Goal: Task Accomplishment & Management: Manage account settings

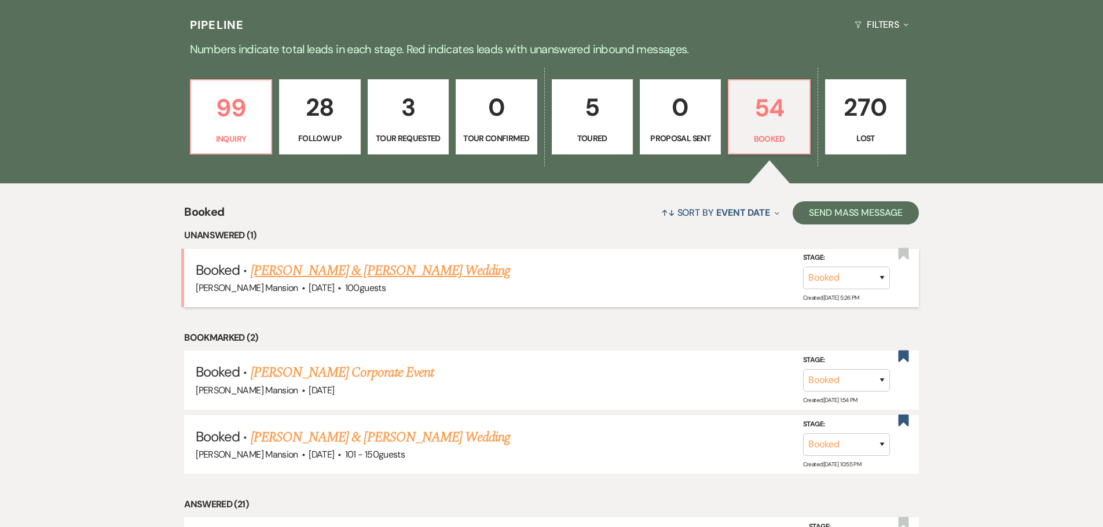
click at [388, 269] on link "[PERSON_NAME] & [PERSON_NAME] Wedding" at bounding box center [380, 271] width 259 height 21
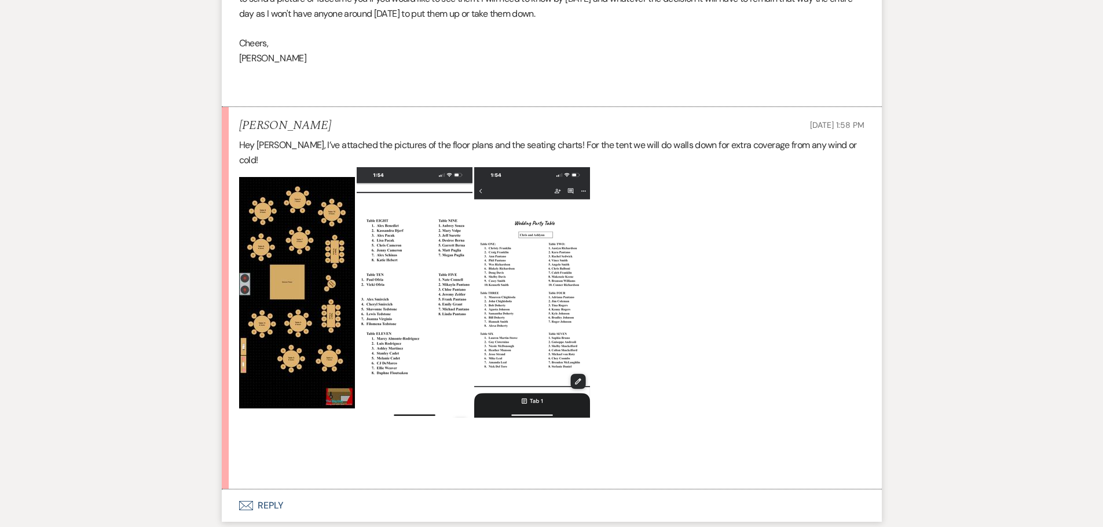
scroll to position [579, 0]
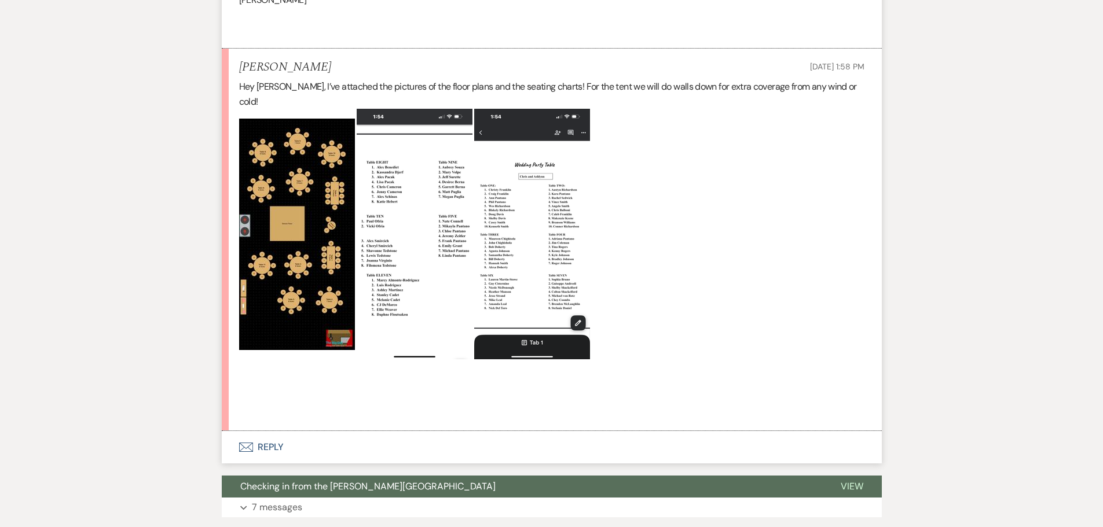
click at [283, 283] on img at bounding box center [297, 235] width 116 height 232
click at [282, 181] on img at bounding box center [297, 235] width 116 height 232
click at [430, 207] on img at bounding box center [415, 234] width 116 height 251
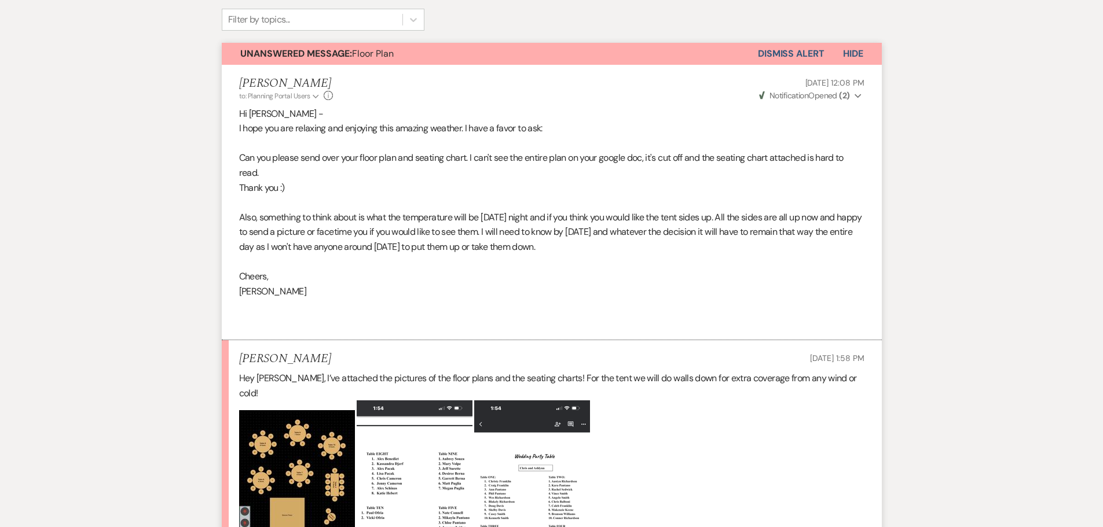
scroll to position [0, 0]
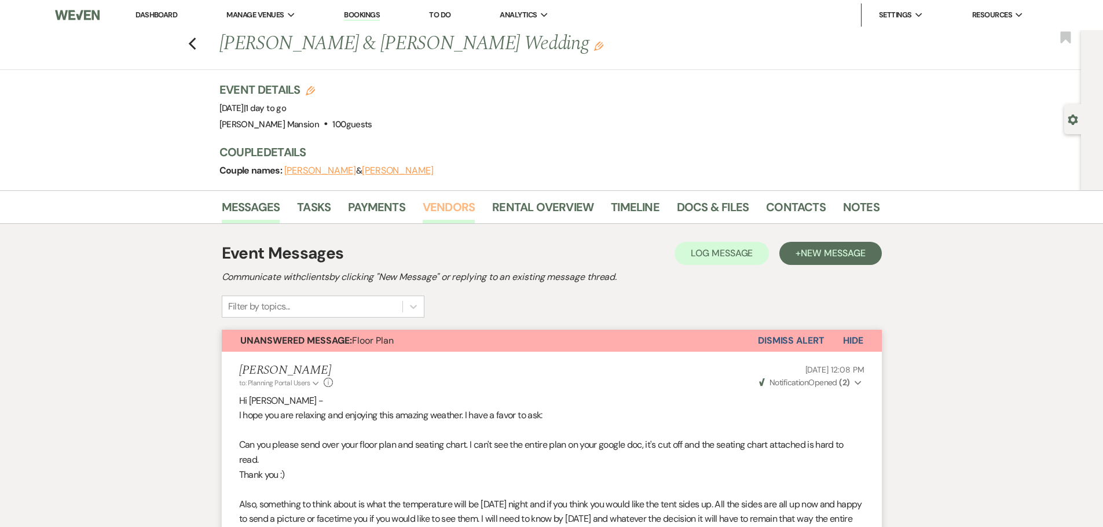
click at [448, 211] on link "Vendors" at bounding box center [449, 210] width 52 height 25
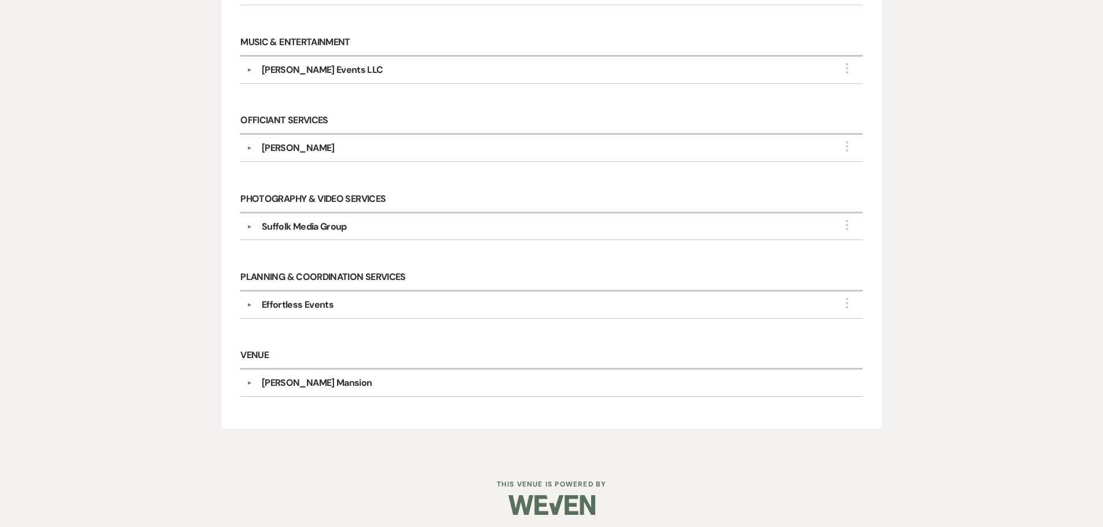
scroll to position [835, 0]
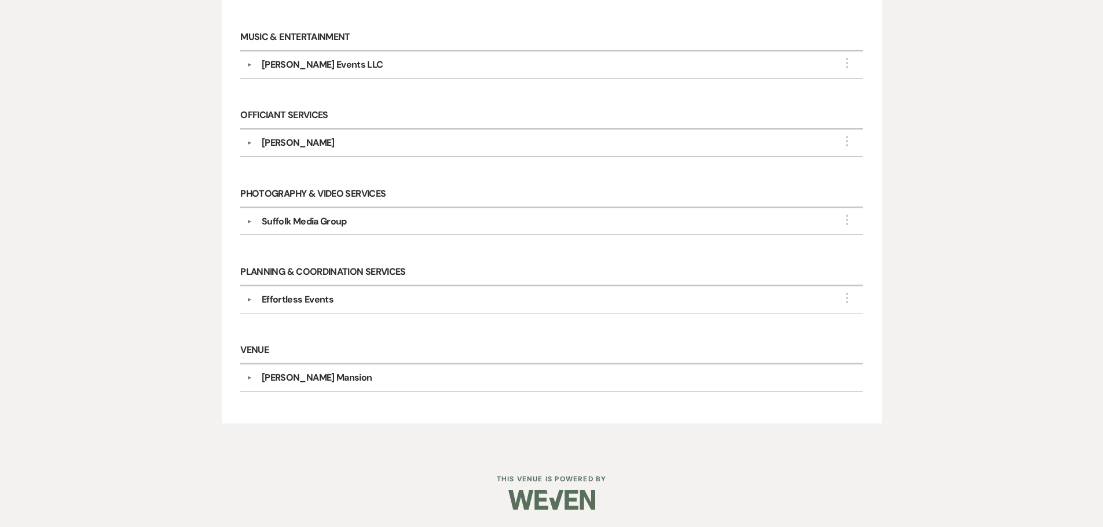
click at [298, 302] on div "Effortless Events" at bounding box center [298, 300] width 72 height 14
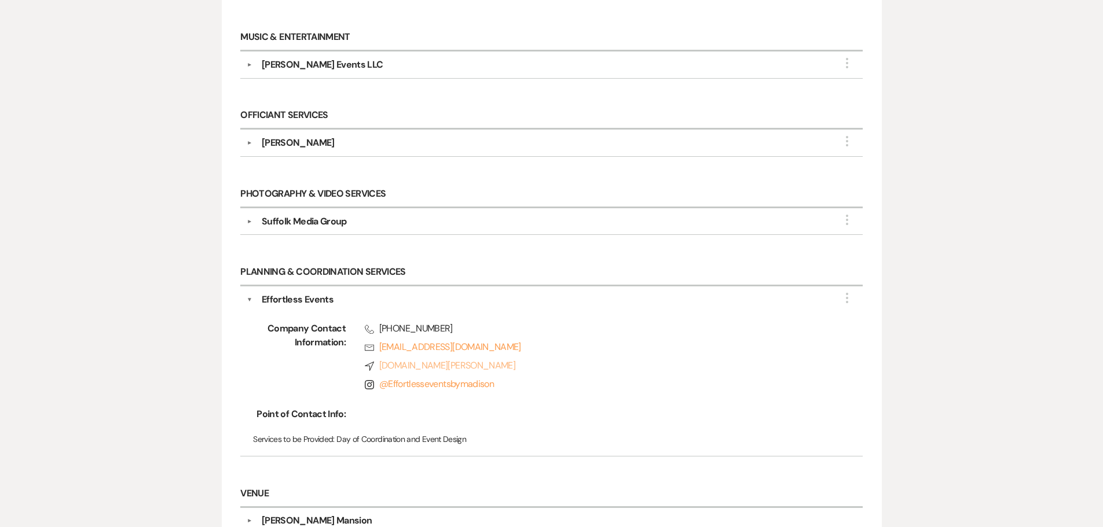
click at [456, 366] on link "Compass [DOMAIN_NAME][PERSON_NAME]" at bounding box center [595, 366] width 461 height 14
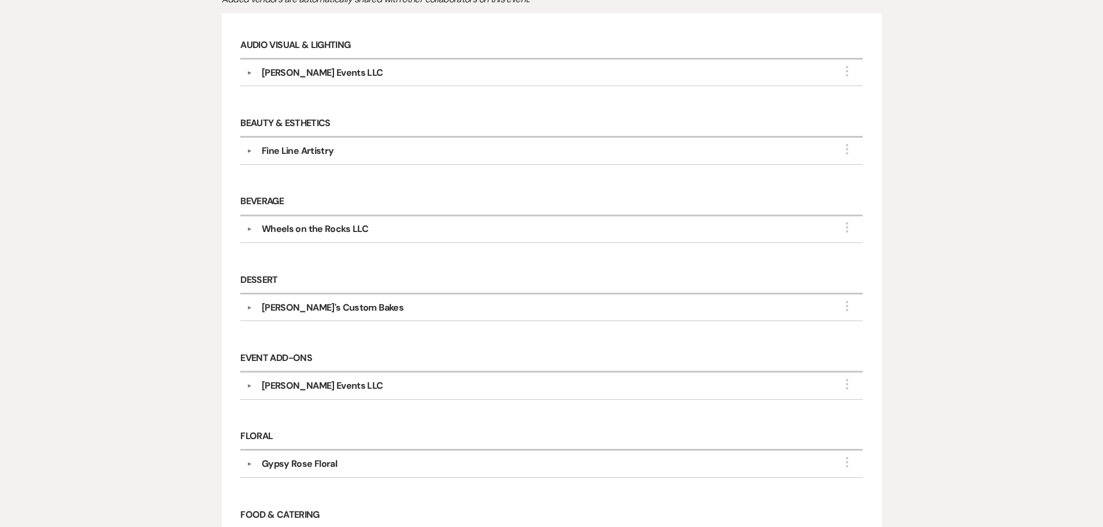
scroll to position [0, 0]
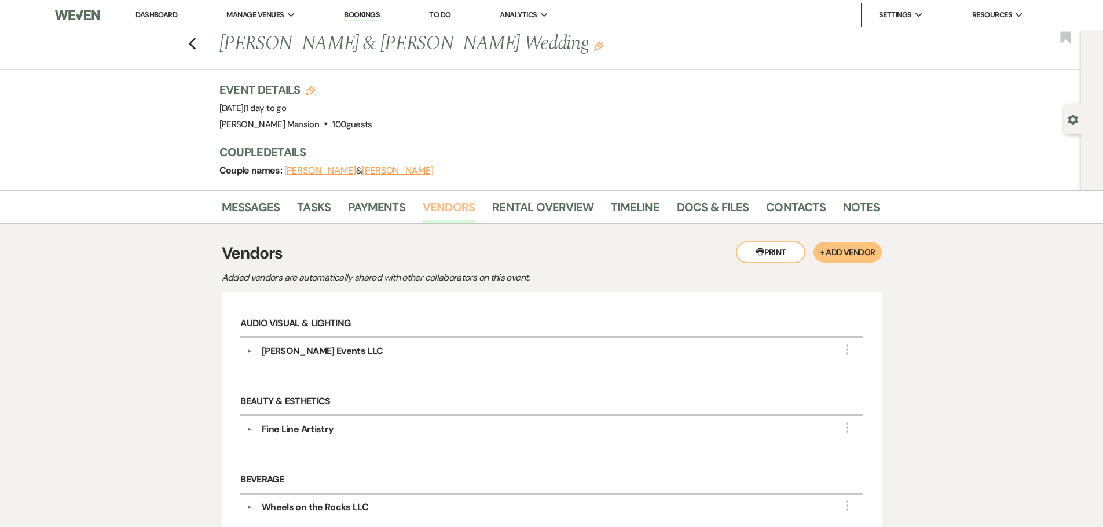
click at [431, 207] on link "Vendors" at bounding box center [449, 210] width 52 height 25
click at [373, 210] on link "Payments" at bounding box center [376, 210] width 57 height 25
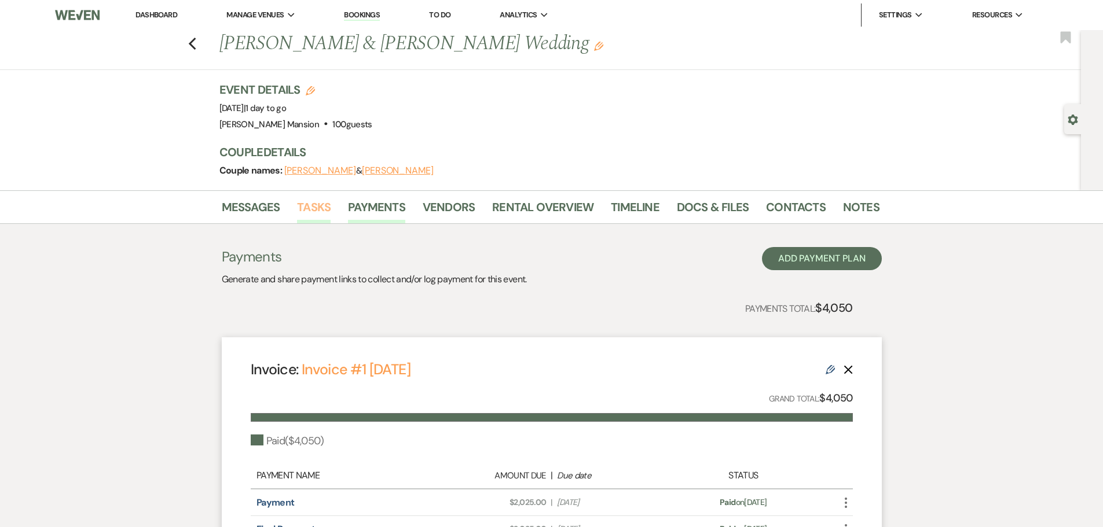
click at [318, 211] on link "Tasks" at bounding box center [314, 210] width 34 height 25
